Goal: Task Accomplishment & Management: Manage account settings

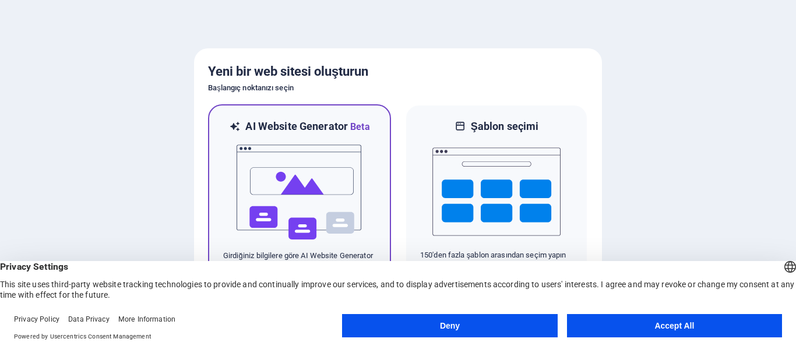
click at [354, 216] on img at bounding box center [299, 192] width 128 height 117
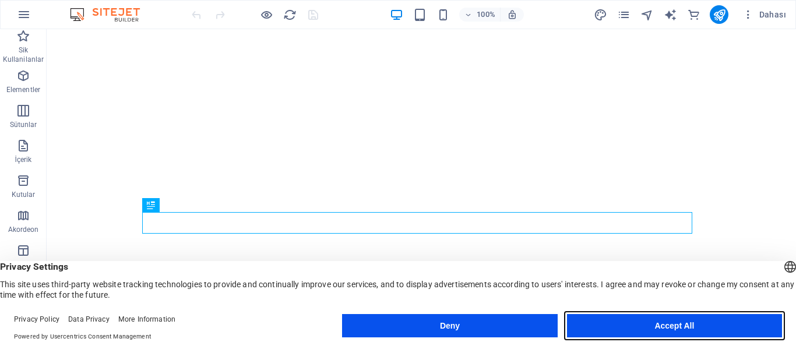
click at [655, 332] on button "Accept All" at bounding box center [674, 325] width 215 height 23
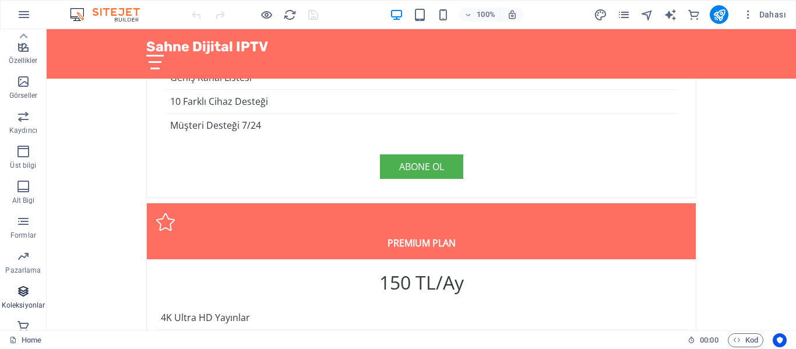
scroll to position [258, 0]
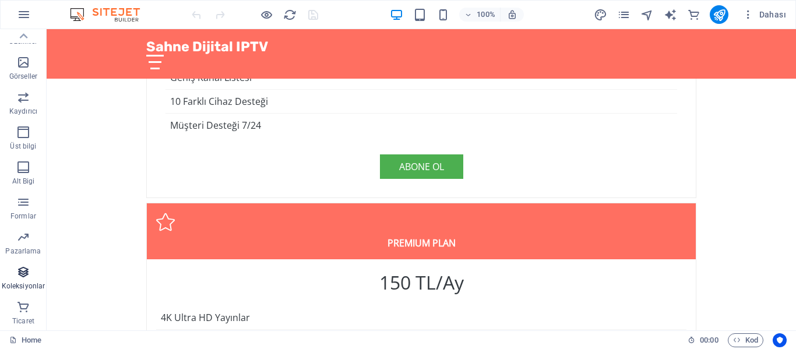
click at [25, 278] on icon "button" at bounding box center [23, 272] width 14 height 14
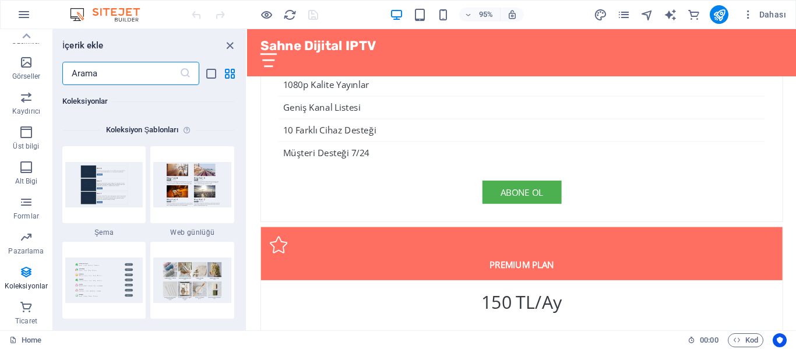
scroll to position [10781, 0]
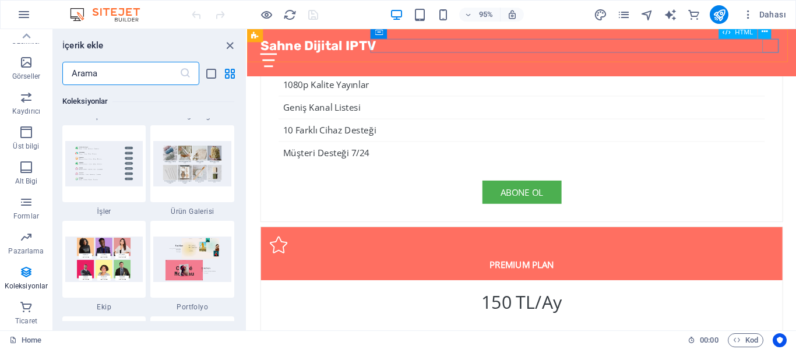
click at [795, 50] on div "Sahne Dijital IPTV Ana Sayfa Hakkımızda Hizmetler Fiyatlar İletişim" at bounding box center [536, 54] width 578 height 50
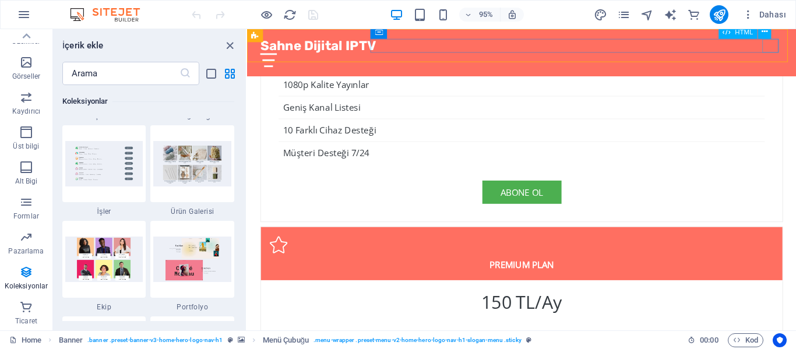
click at [795, 55] on div at bounding box center [536, 62] width 550 height 15
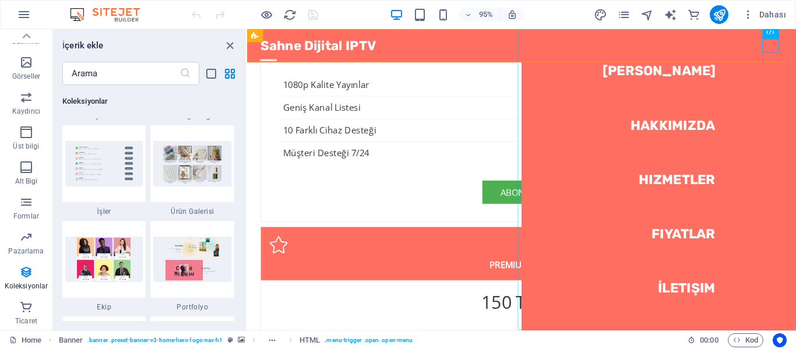
click at [686, 130] on nav "[PERSON_NAME] Hakkımızda Hizmetler Fiyatlar İletişim" at bounding box center [680, 187] width 289 height 317
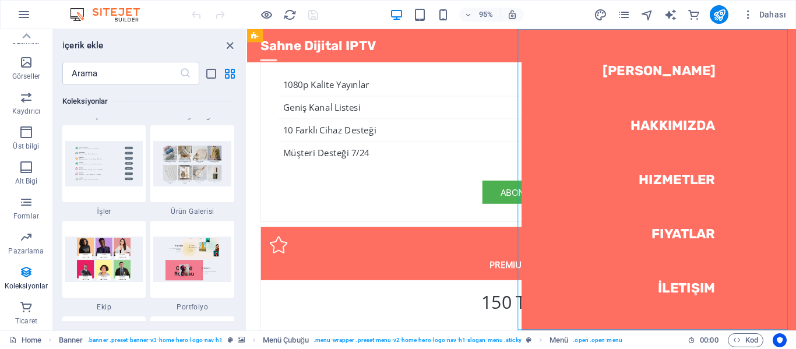
click at [689, 149] on nav "[PERSON_NAME] Hakkımızda Hizmetler Fiyatlar İletişim" at bounding box center [680, 187] width 289 height 317
click at [689, 197] on nav "[PERSON_NAME] Hakkımızda Hizmetler Fiyatlar İletişim" at bounding box center [680, 187] width 289 height 317
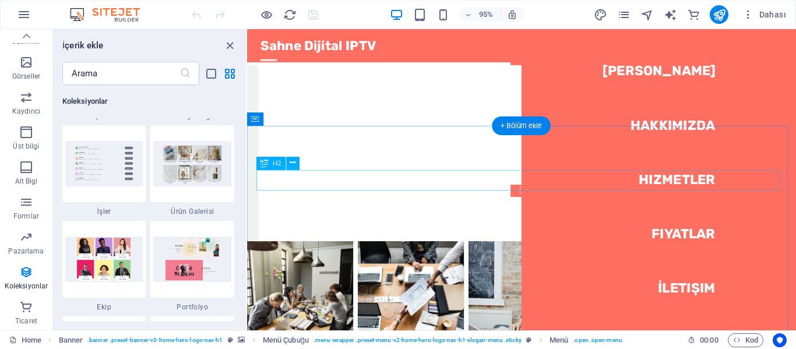
scroll to position [3652, 0]
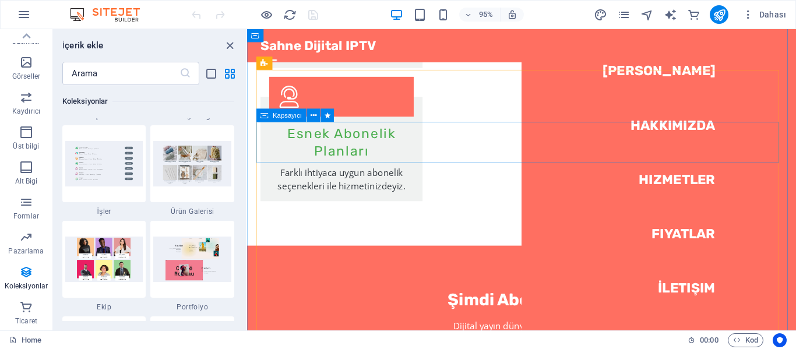
scroll to position [2118, 0]
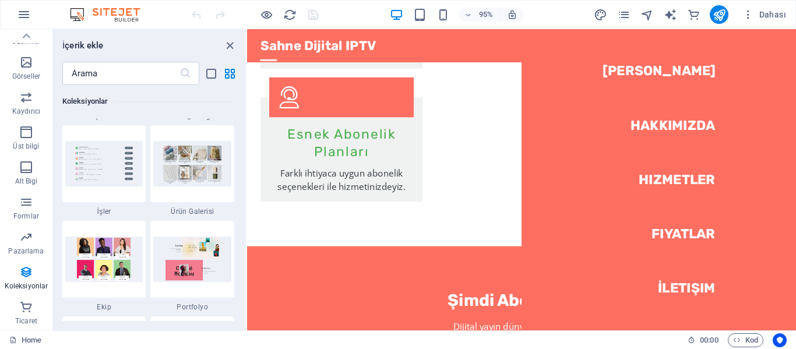
click at [795, 44] on nav "[PERSON_NAME] Hakkımızda Hizmetler Fiyatlar İletişim" at bounding box center [680, 187] width 289 height 317
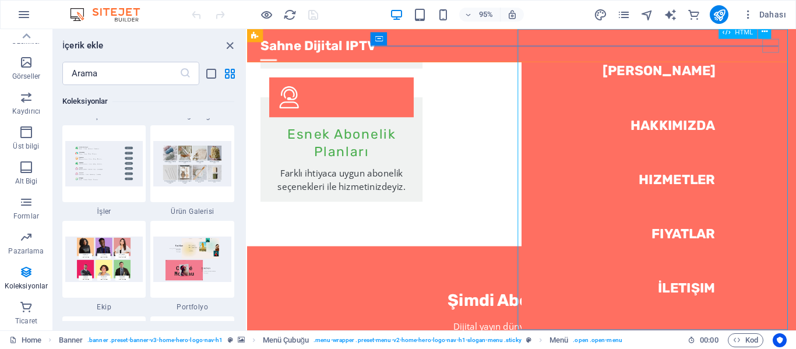
click at [278, 55] on div at bounding box center [269, 62] width 17 height 15
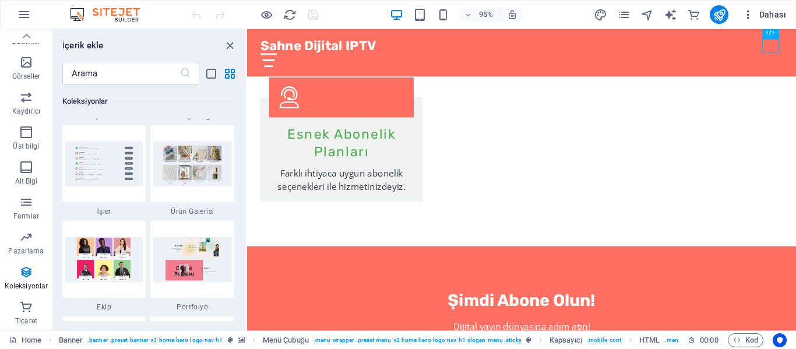
click at [767, 10] on span "Dahası" at bounding box center [764, 15] width 44 height 12
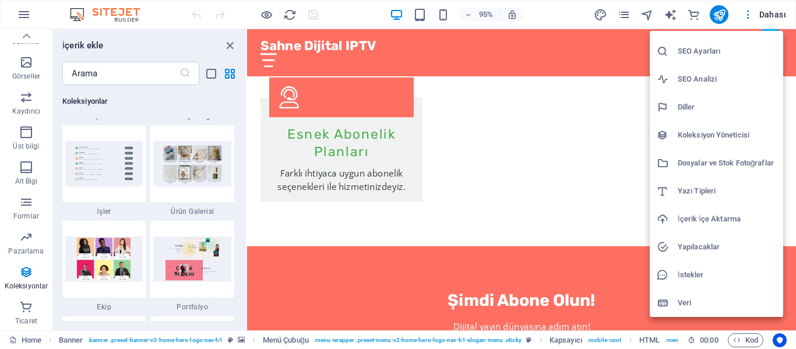
scroll to position [0, 0]
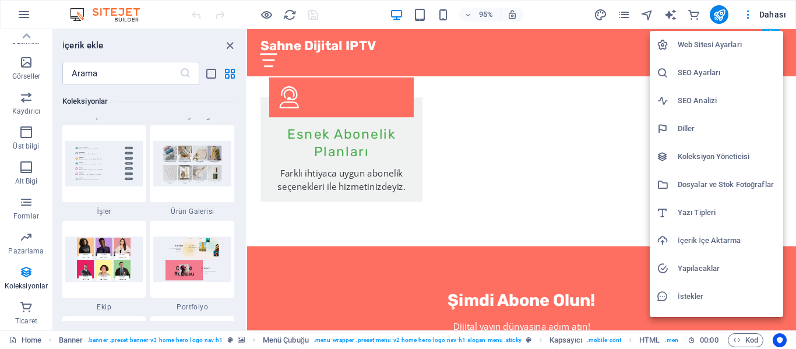
click at [747, 12] on div at bounding box center [398, 174] width 796 height 349
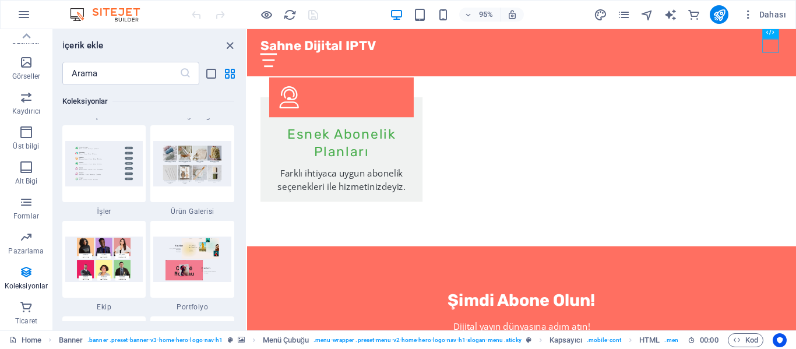
click at [753, 13] on icon "button" at bounding box center [748, 15] width 12 height 12
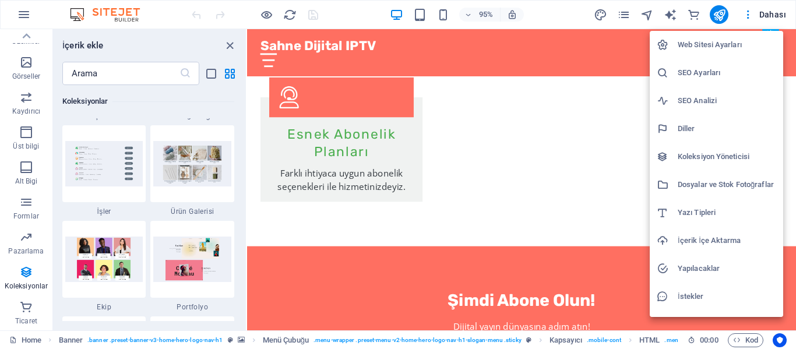
click at [24, 23] on div at bounding box center [398, 174] width 796 height 349
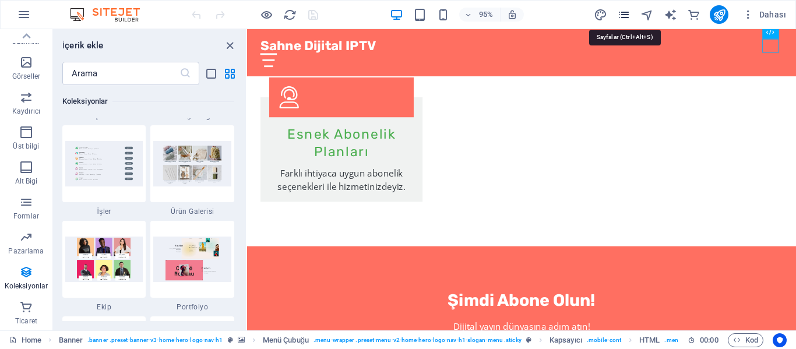
click at [625, 12] on icon "pages" at bounding box center [623, 14] width 13 height 13
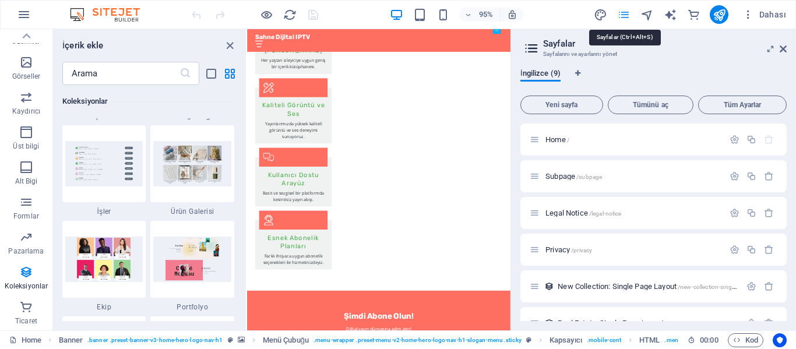
scroll to position [2470, 0]
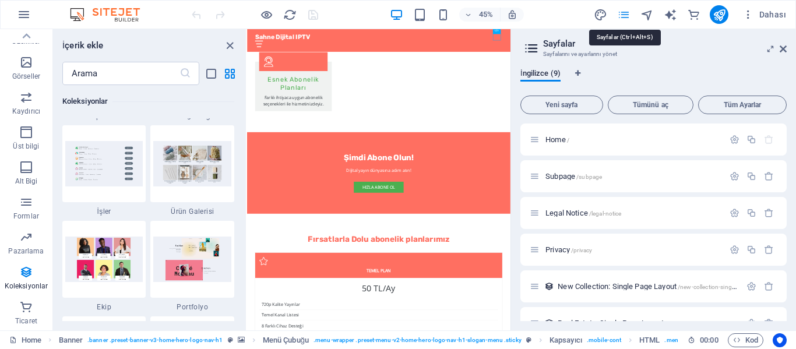
click at [626, 18] on icon "pages" at bounding box center [623, 14] width 13 height 13
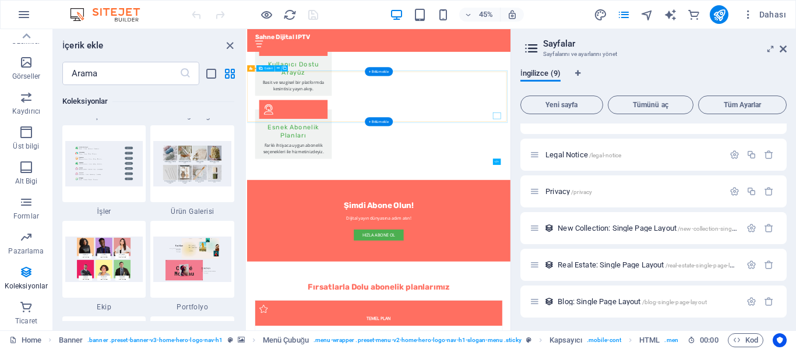
scroll to position [2295, 0]
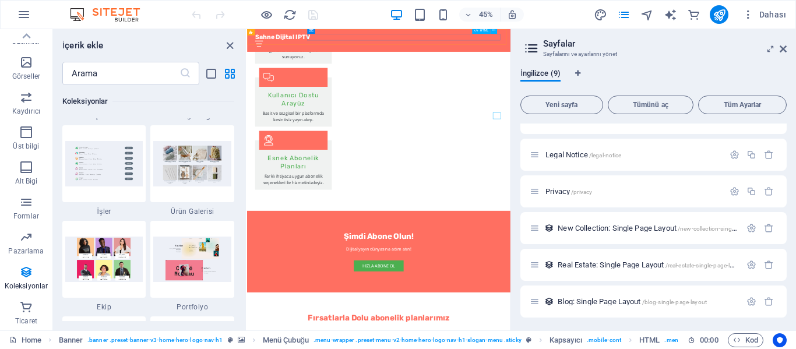
click at [793, 55] on div at bounding box center [539, 62] width 550 height 15
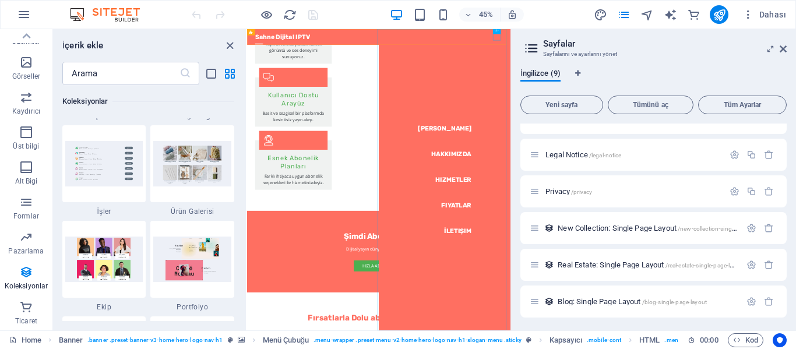
click at [658, 68] on div "İngilizce (9) Yeni sayfa Tümünü aç Tüm Ayarlar Home / Subpage /subpage Legal No…" at bounding box center [653, 194] width 285 height 271
click at [583, 71] on div "İngilizce (9)" at bounding box center [653, 80] width 266 height 22
click at [577, 72] on icon "Dil Sekmeleri" at bounding box center [577, 73] width 5 height 7
select select "72"
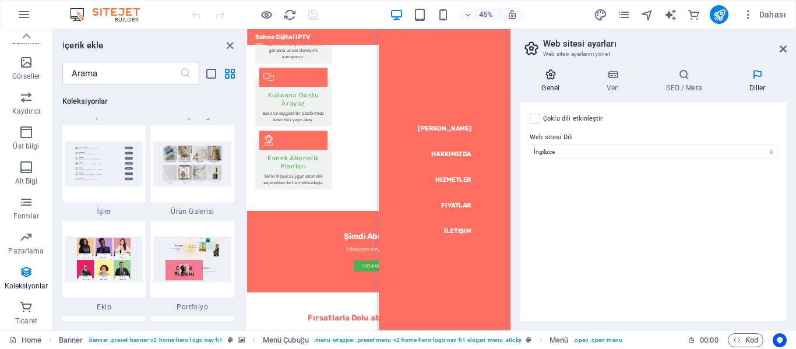
click at [552, 72] on icon at bounding box center [550, 75] width 61 height 12
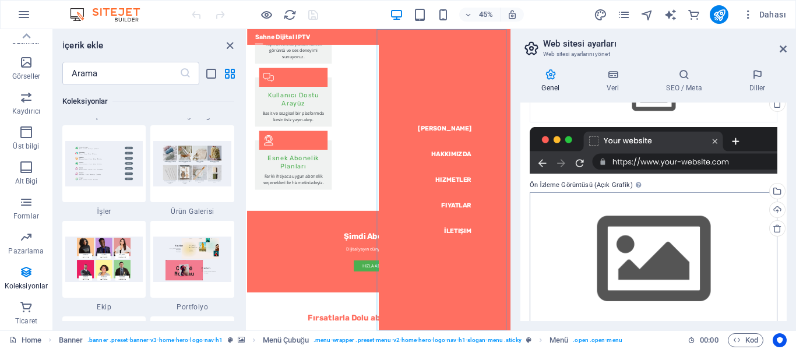
scroll to position [179, 0]
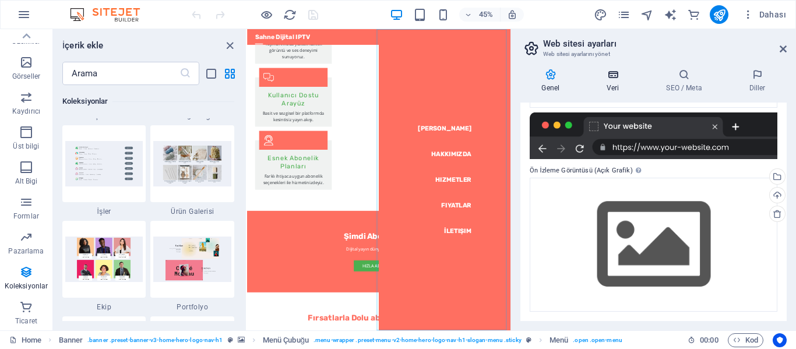
click at [622, 77] on icon at bounding box center [613, 75] width 55 height 12
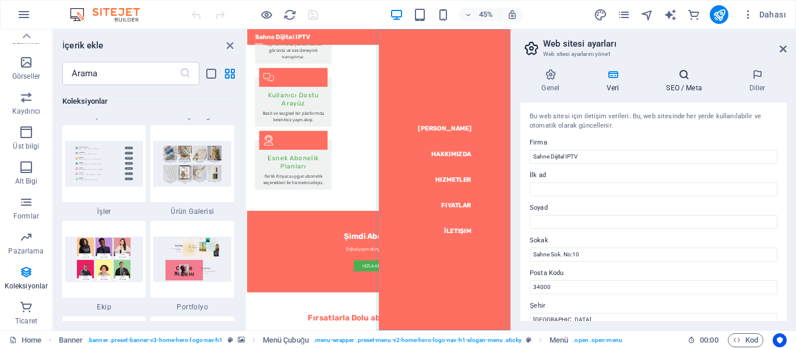
click at [686, 75] on icon at bounding box center [684, 75] width 78 height 12
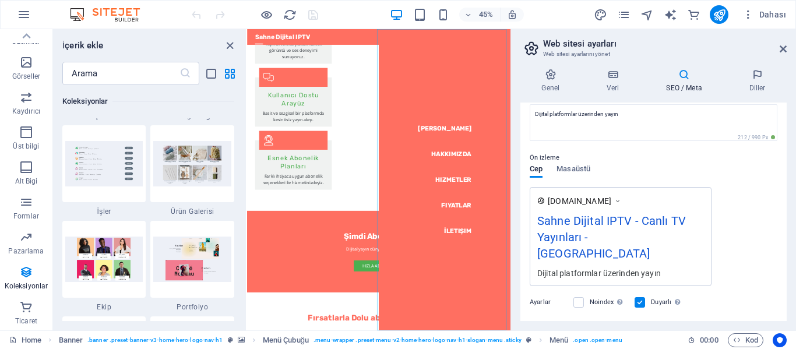
scroll to position [0, 0]
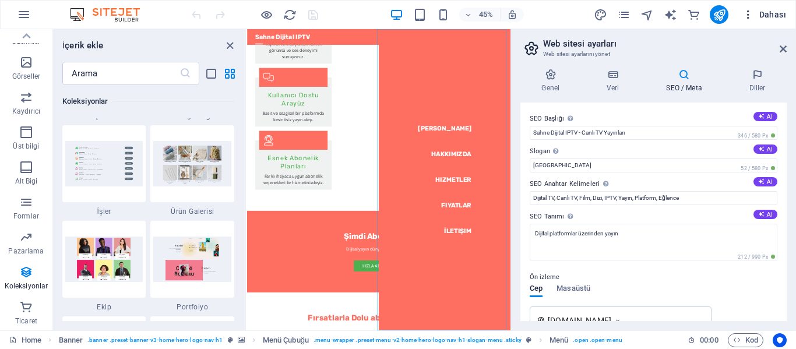
click at [754, 17] on icon "button" at bounding box center [748, 15] width 12 height 12
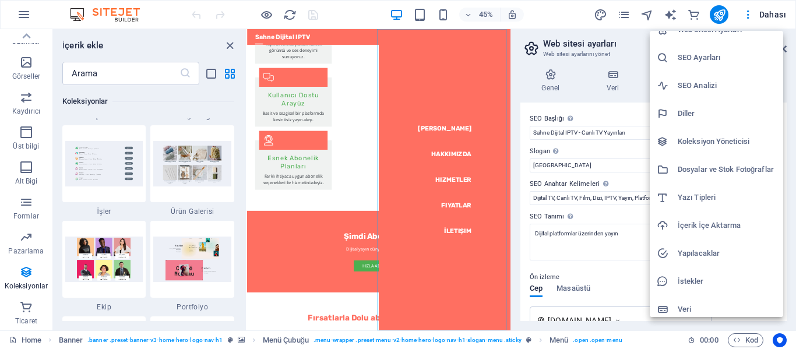
scroll to position [22, 0]
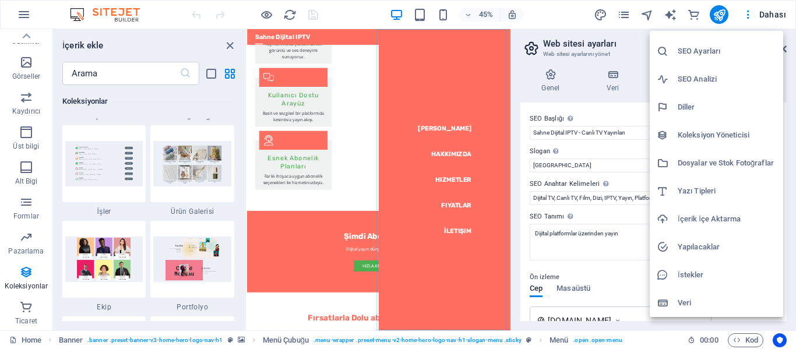
click at [28, 10] on div at bounding box center [398, 174] width 796 height 349
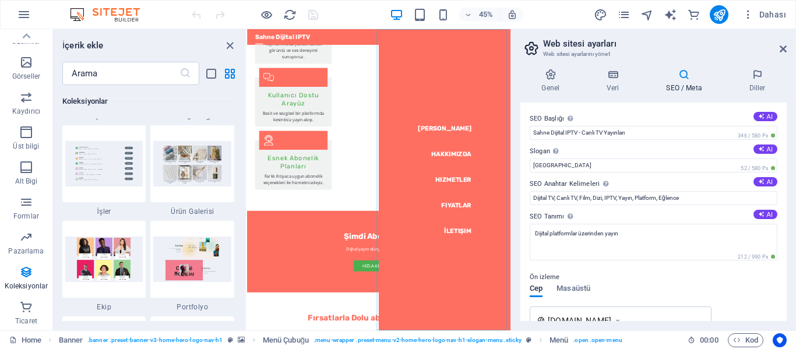
click at [25, 14] on icon "button" at bounding box center [24, 15] width 14 height 14
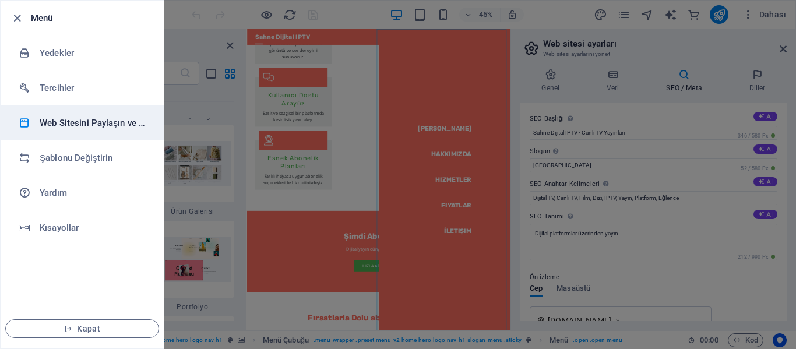
click at [133, 127] on h6 "Web Sitesini Paylaşın ve [GEOGRAPHIC_DATA]" at bounding box center [94, 123] width 108 height 14
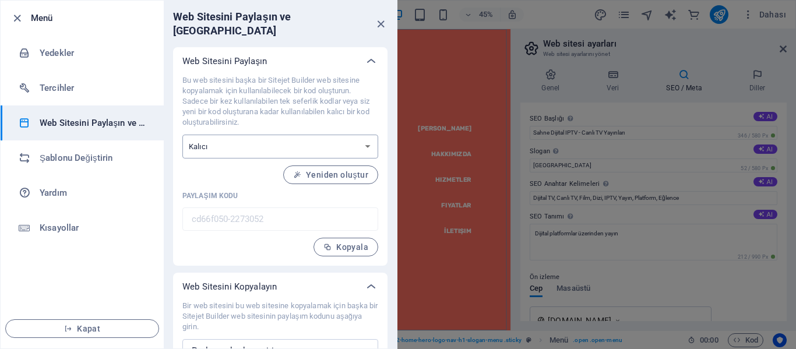
click at [358, 135] on select "Tek seferlik Kalıcı" at bounding box center [280, 147] width 196 height 24
click at [361, 135] on select "Tek seferlik Kalıcı" at bounding box center [280, 147] width 196 height 24
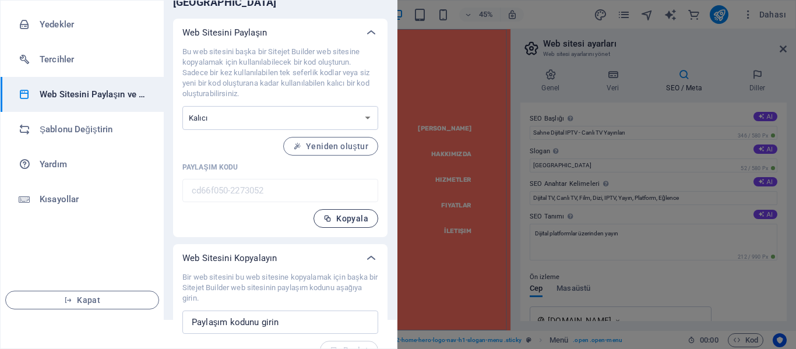
scroll to position [35, 0]
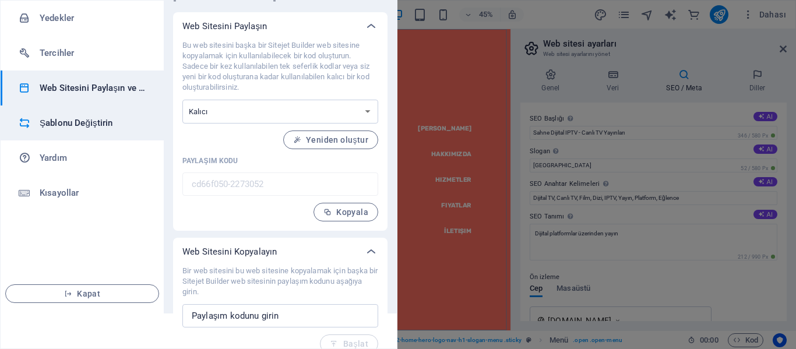
click at [88, 125] on h6 "Şablonu Değiştirin" at bounding box center [94, 123] width 108 height 14
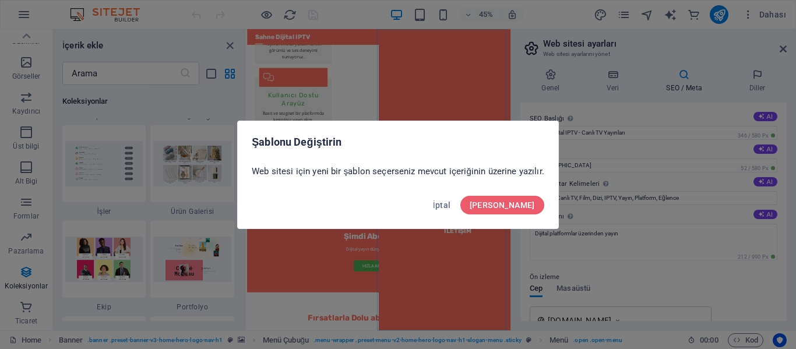
scroll to position [0, 0]
click at [509, 207] on span "[PERSON_NAME]" at bounding box center [502, 204] width 65 height 9
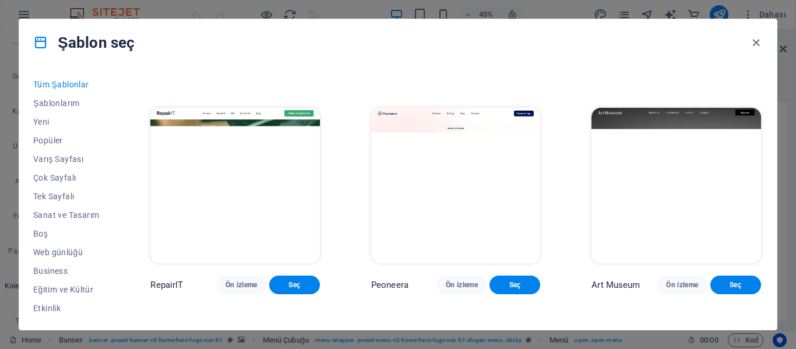
scroll to position [291, 0]
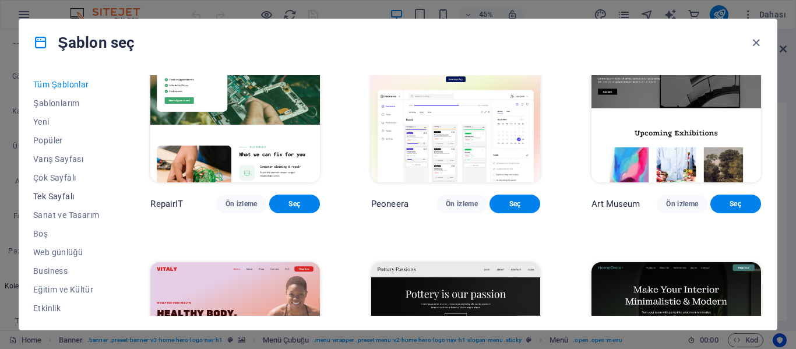
click at [57, 196] on span "Tek Sayfalı" at bounding box center [66, 196] width 66 height 9
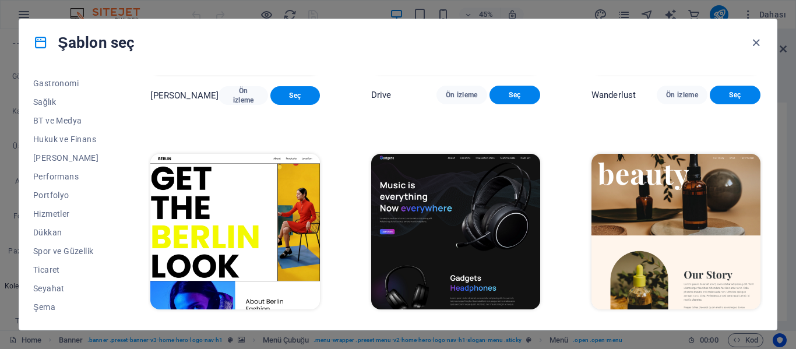
scroll to position [244, 0]
click at [59, 265] on span "Ticaret" at bounding box center [66, 268] width 66 height 9
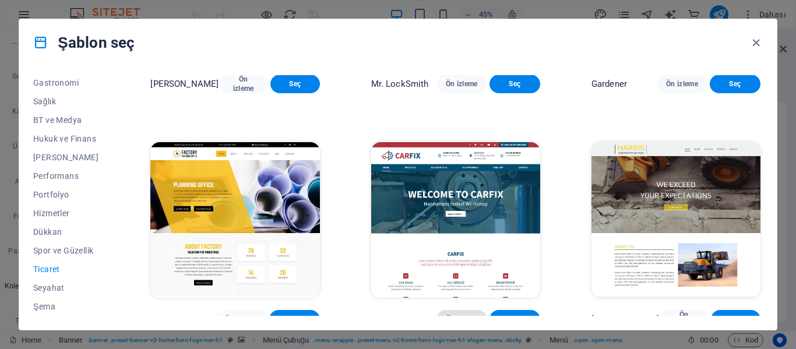
click at [467, 315] on span "Ön izleme" at bounding box center [462, 319] width 32 height 9
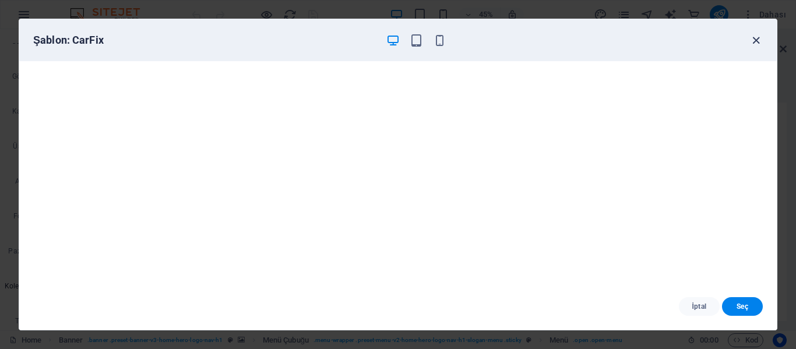
click at [756, 38] on icon "button" at bounding box center [755, 40] width 13 height 13
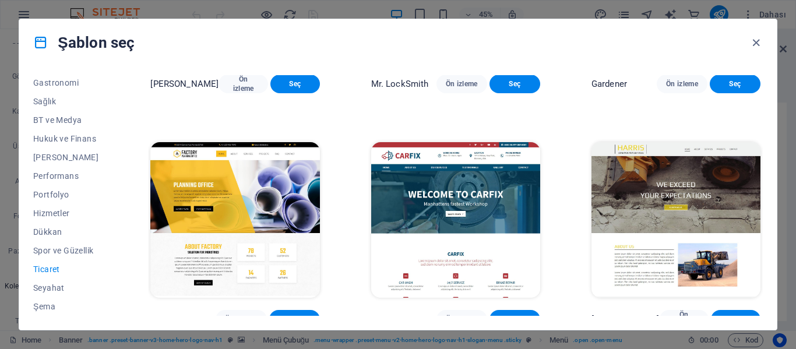
click at [757, 37] on icon "button" at bounding box center [755, 42] width 13 height 13
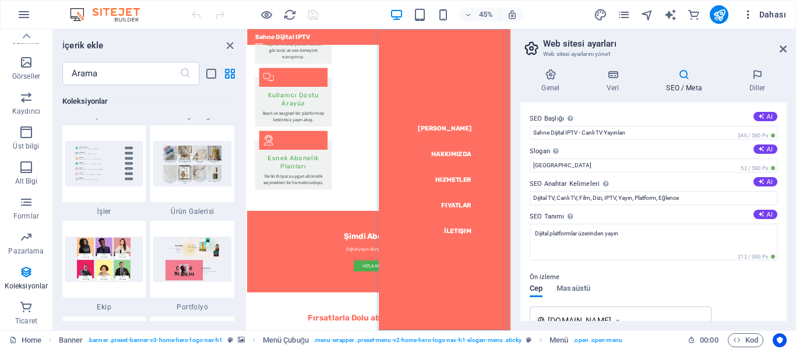
click at [749, 8] on button "Dahası" at bounding box center [764, 14] width 53 height 19
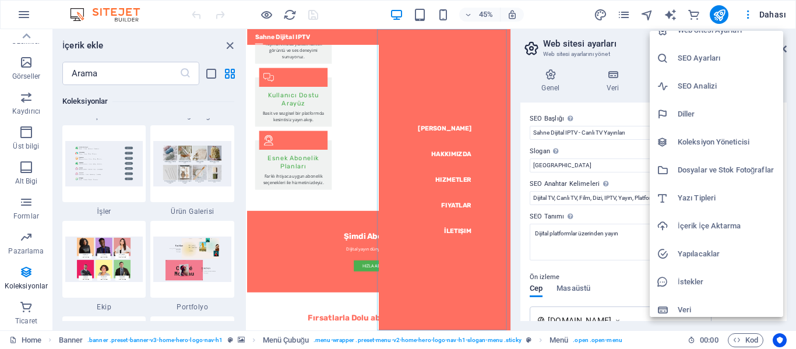
scroll to position [22, 0]
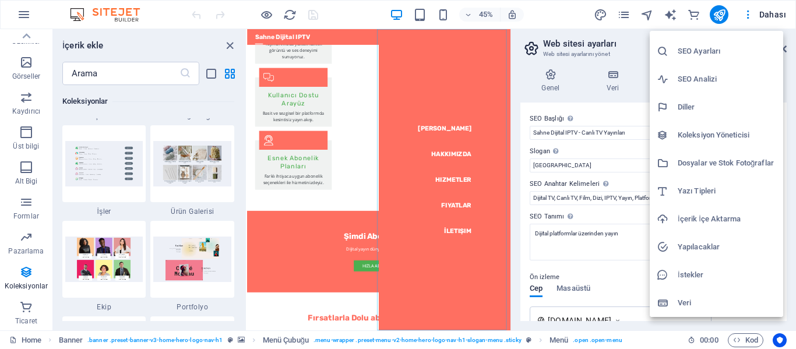
click at [29, 341] on div at bounding box center [398, 174] width 796 height 349
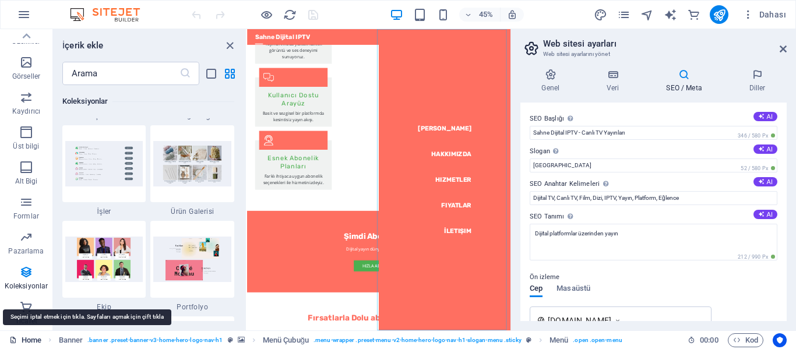
click at [22, 340] on link "Home" at bounding box center [25, 340] width 32 height 14
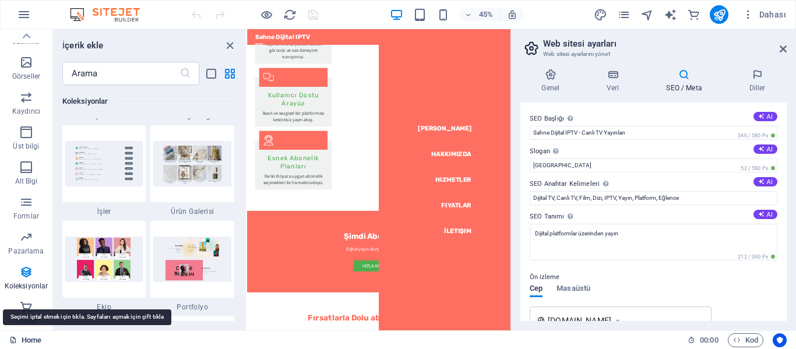
click at [36, 340] on link "Home" at bounding box center [25, 340] width 32 height 14
click at [32, 340] on link "Home" at bounding box center [25, 340] width 32 height 14
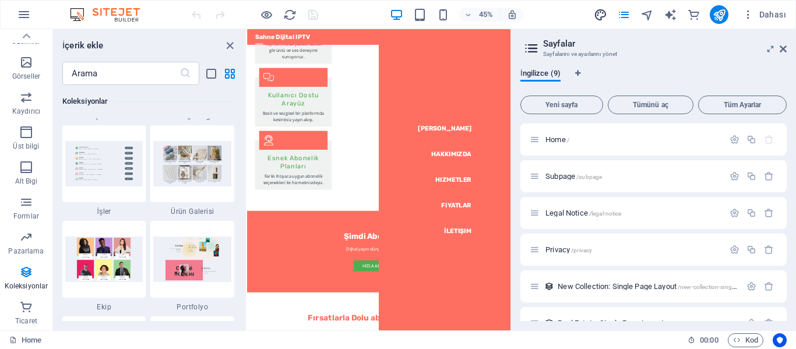
click at [604, 15] on icon "design" at bounding box center [600, 14] width 13 height 13
select select "px"
select select "200"
select select "px"
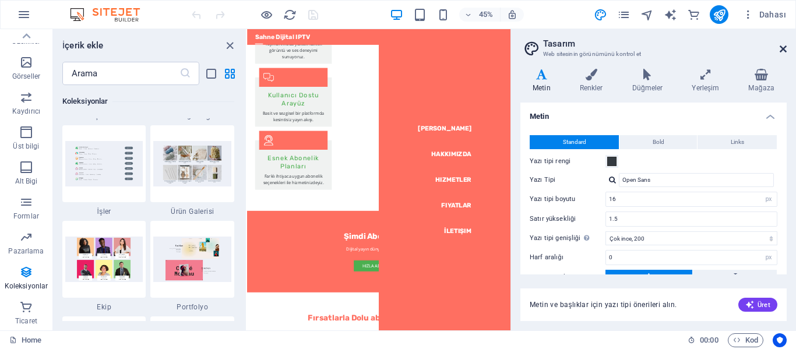
click at [783, 46] on icon at bounding box center [783, 48] width 7 height 9
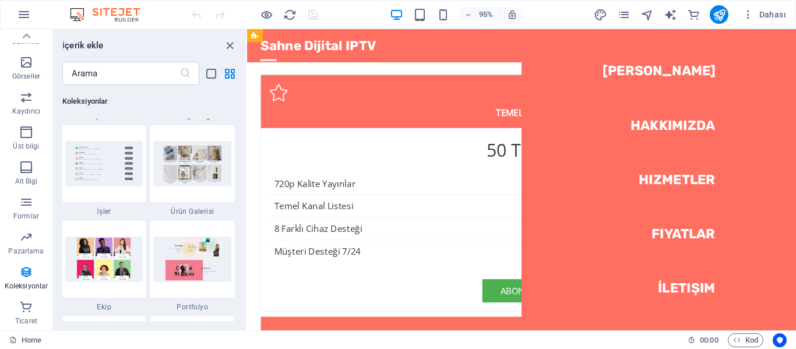
scroll to position [2759, 0]
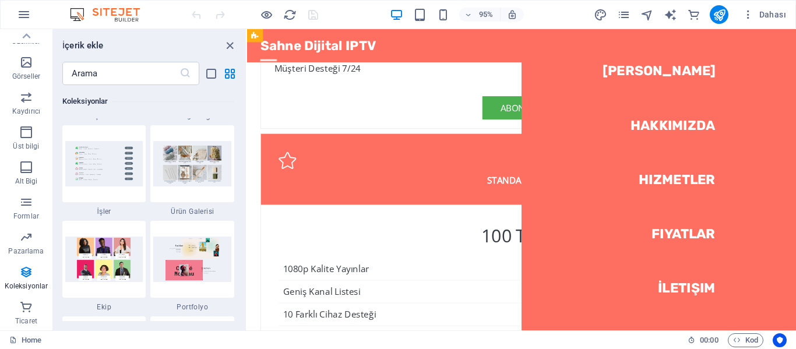
click at [684, 308] on nav "[PERSON_NAME] Hakkımızda Hizmetler Fiyatlar İletişim" at bounding box center [680, 187] width 289 height 317
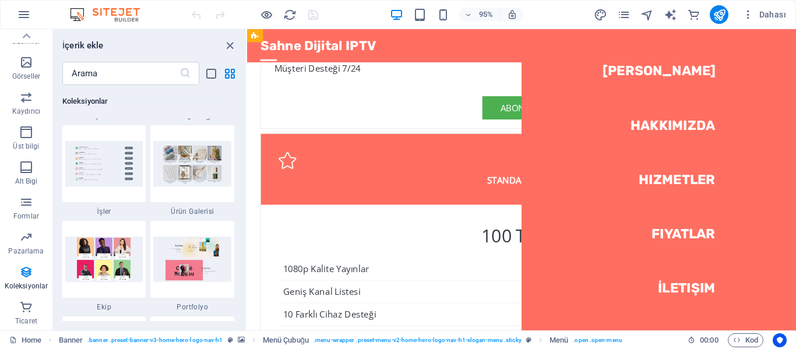
click at [696, 295] on nav "[PERSON_NAME] Hakkımızda Hizmetler Fiyatlar İletişim" at bounding box center [680, 187] width 289 height 317
select select
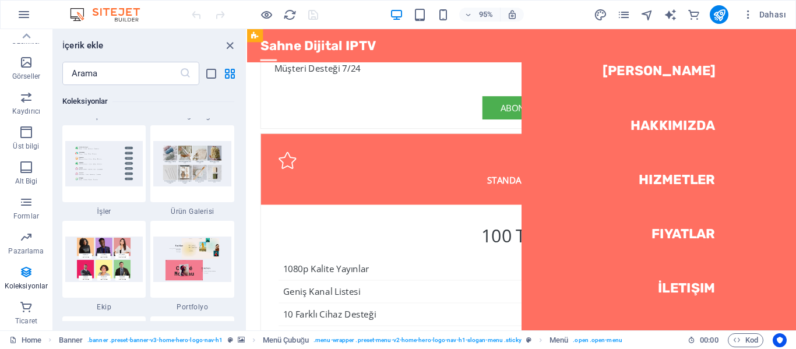
select select
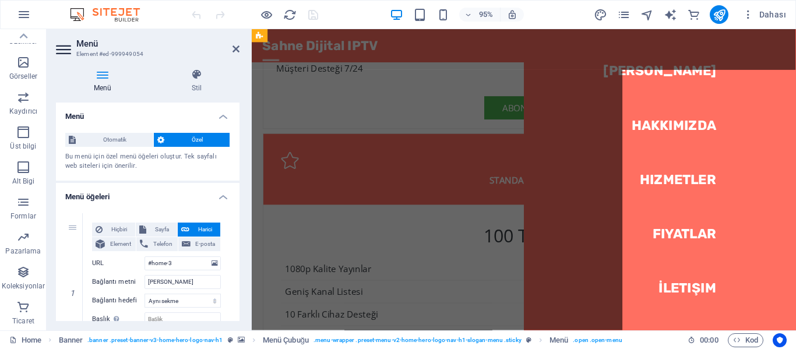
scroll to position [2757, 0]
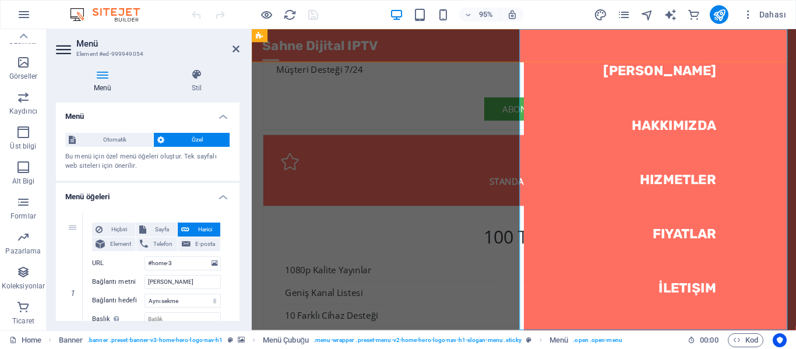
click at [685, 279] on nav "[PERSON_NAME] Hakkımızda Hizmetler Fiyatlar İletişim" at bounding box center [681, 187] width 287 height 317
